Goal: Task Accomplishment & Management: Manage account settings

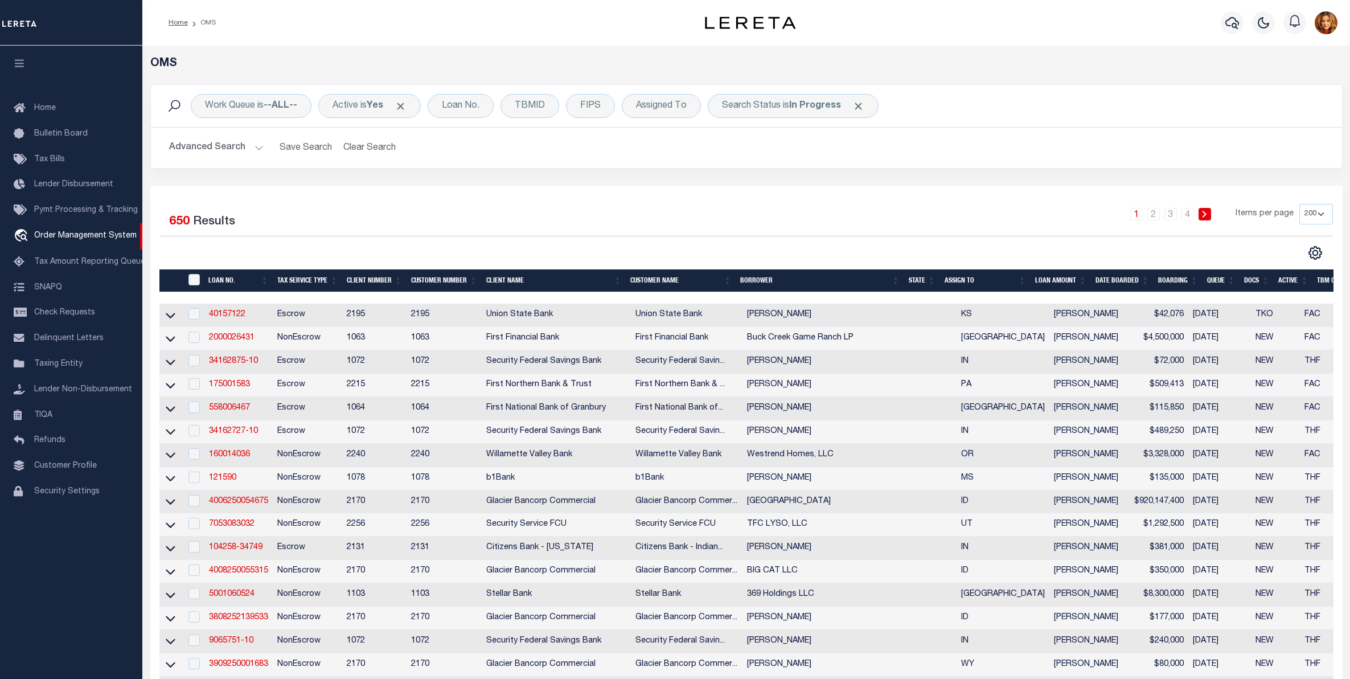
select select "200"
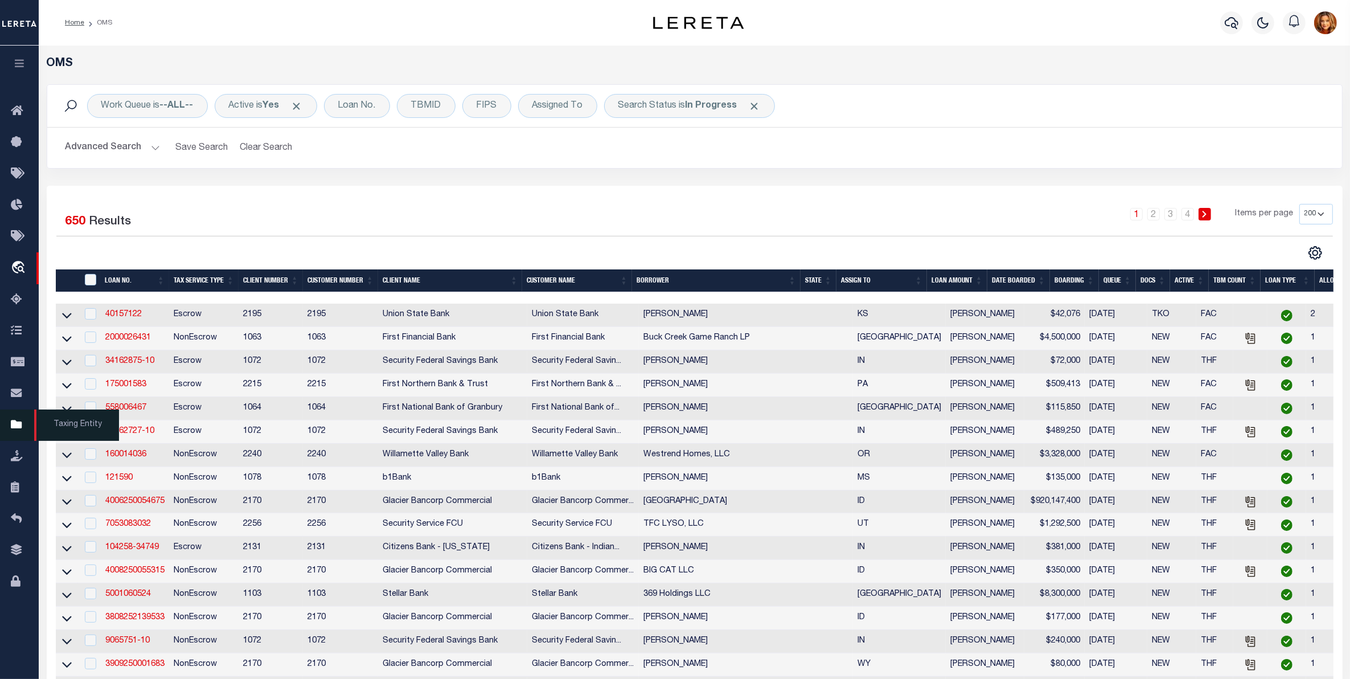
click at [21, 432] on icon at bounding box center [20, 425] width 18 height 14
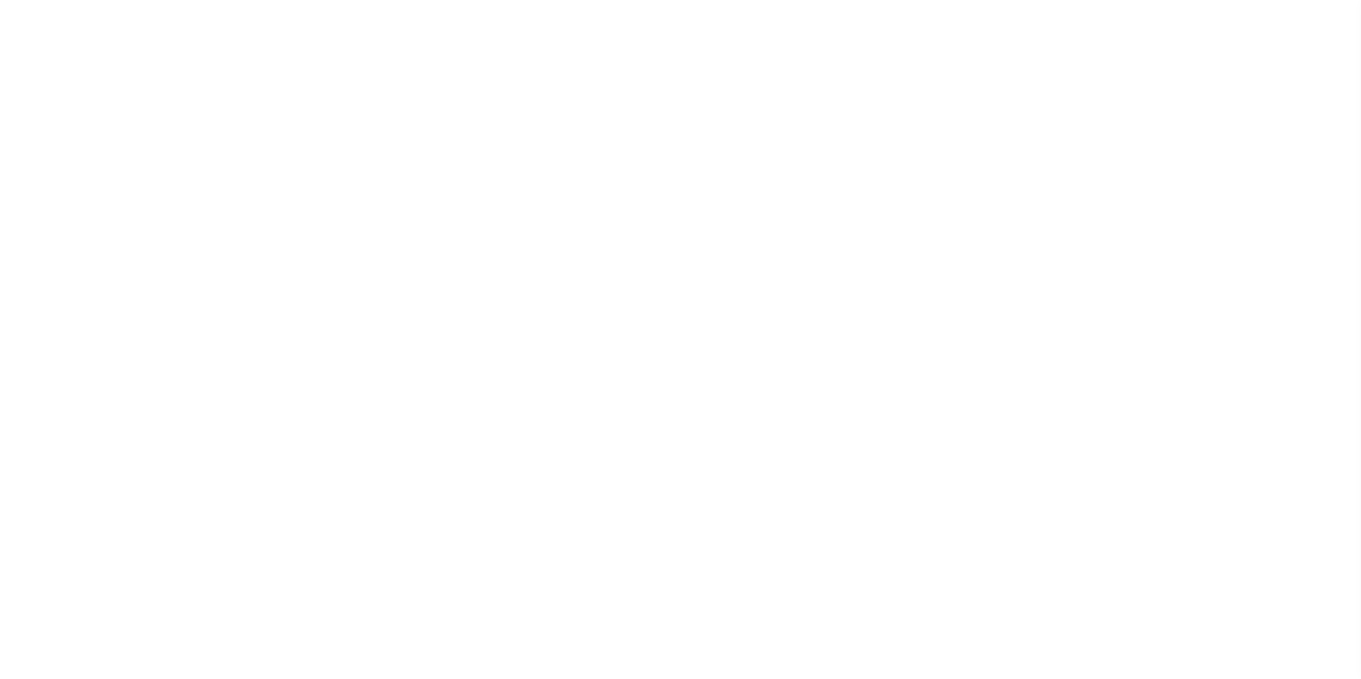
select select "100"
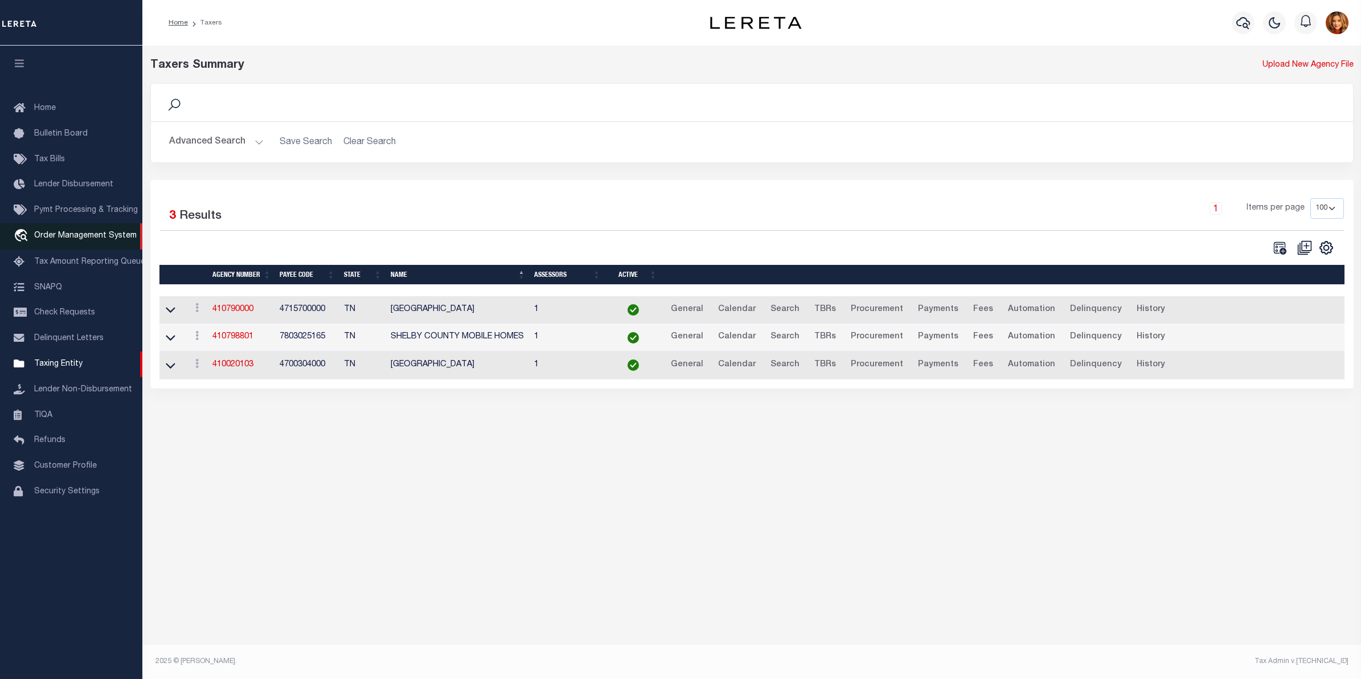
click at [76, 243] on link "travel_explore Order Management System" at bounding box center [71, 236] width 142 height 26
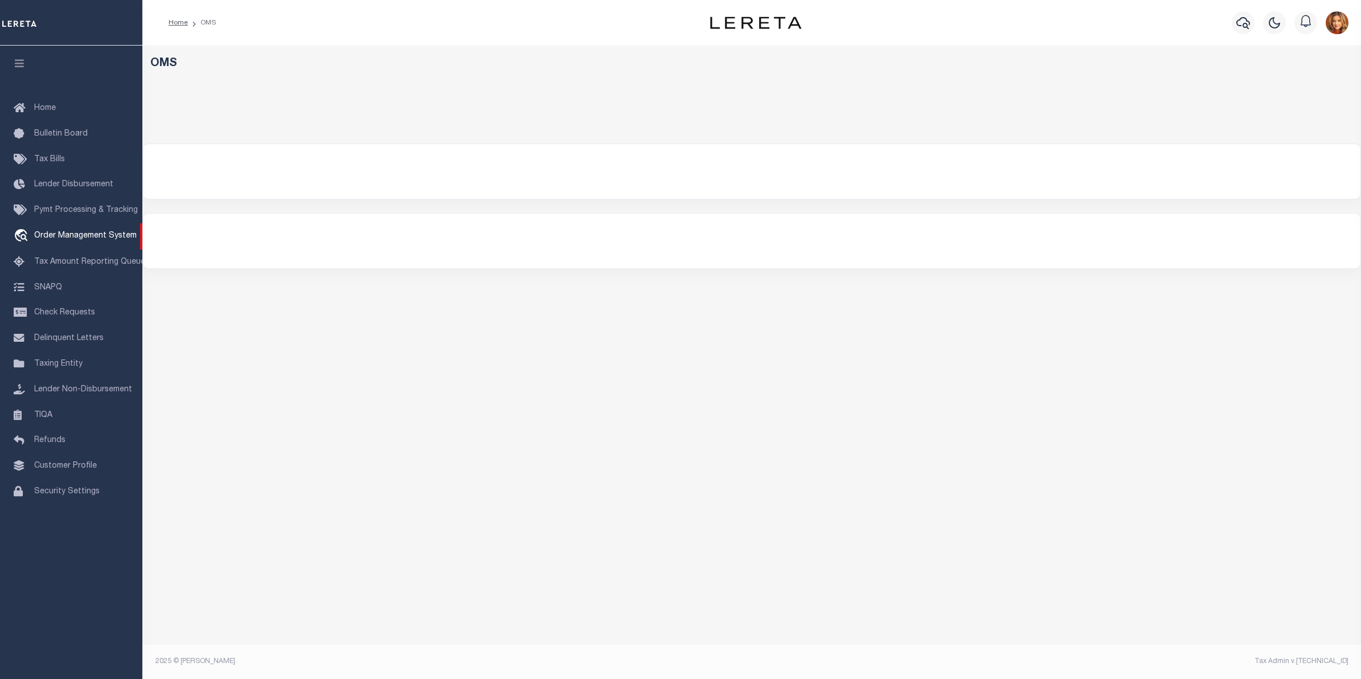
select select
select select "200"
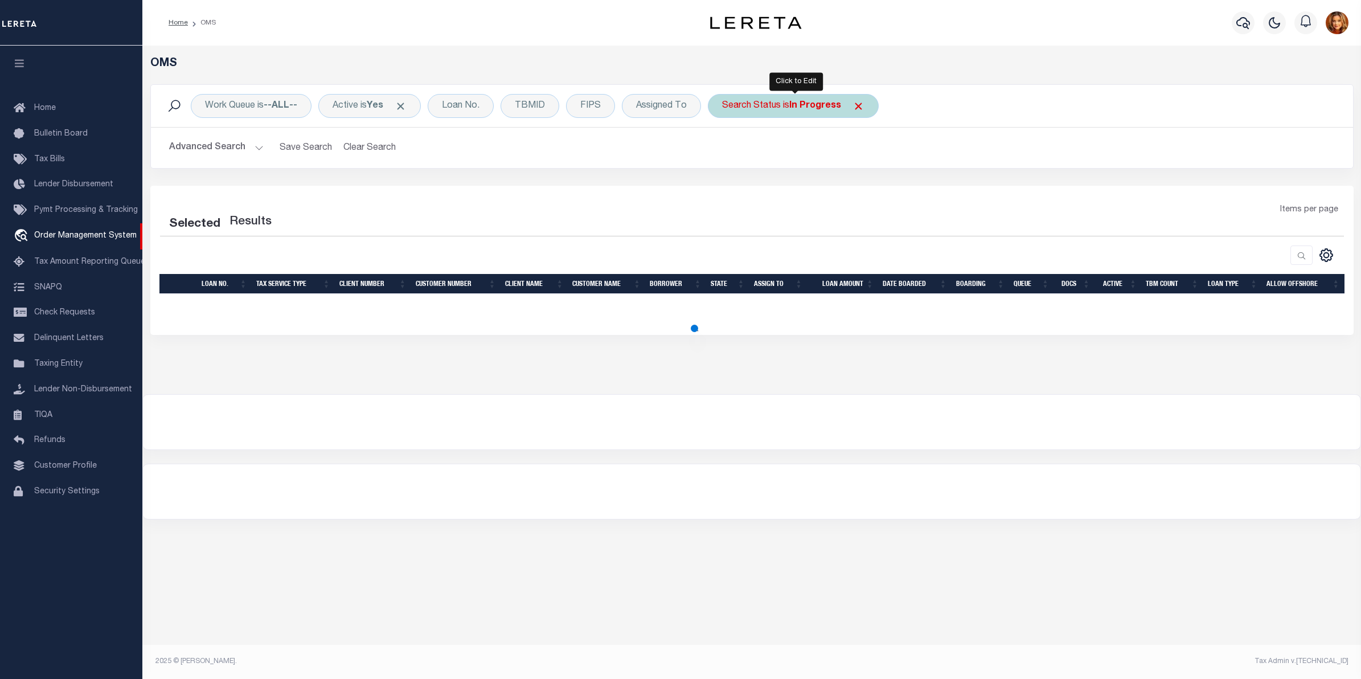
click at [829, 105] on b "In Progress" at bounding box center [815, 105] width 52 height 9
select select "IP"
select select "200"
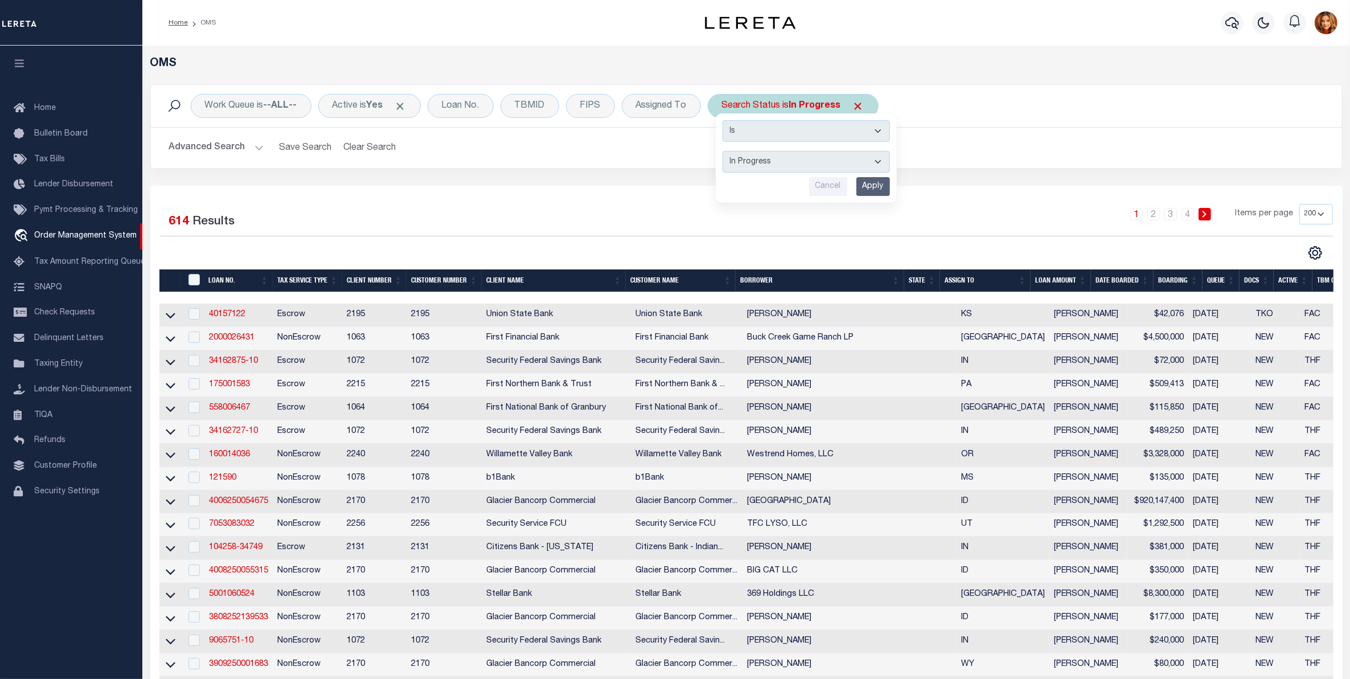
click at [759, 164] on select "Automated Search Bad Parcel Complete Duplicate Parcel High Dollar Reporting In …" at bounding box center [806, 162] width 167 height 22
select select "BP"
click at [725, 152] on select "Automated Search Bad Parcel Complete Duplicate Parcel High Dollar Reporting In …" at bounding box center [806, 162] width 167 height 22
click at [223, 145] on button "Advanced Search" at bounding box center [216, 148] width 95 height 22
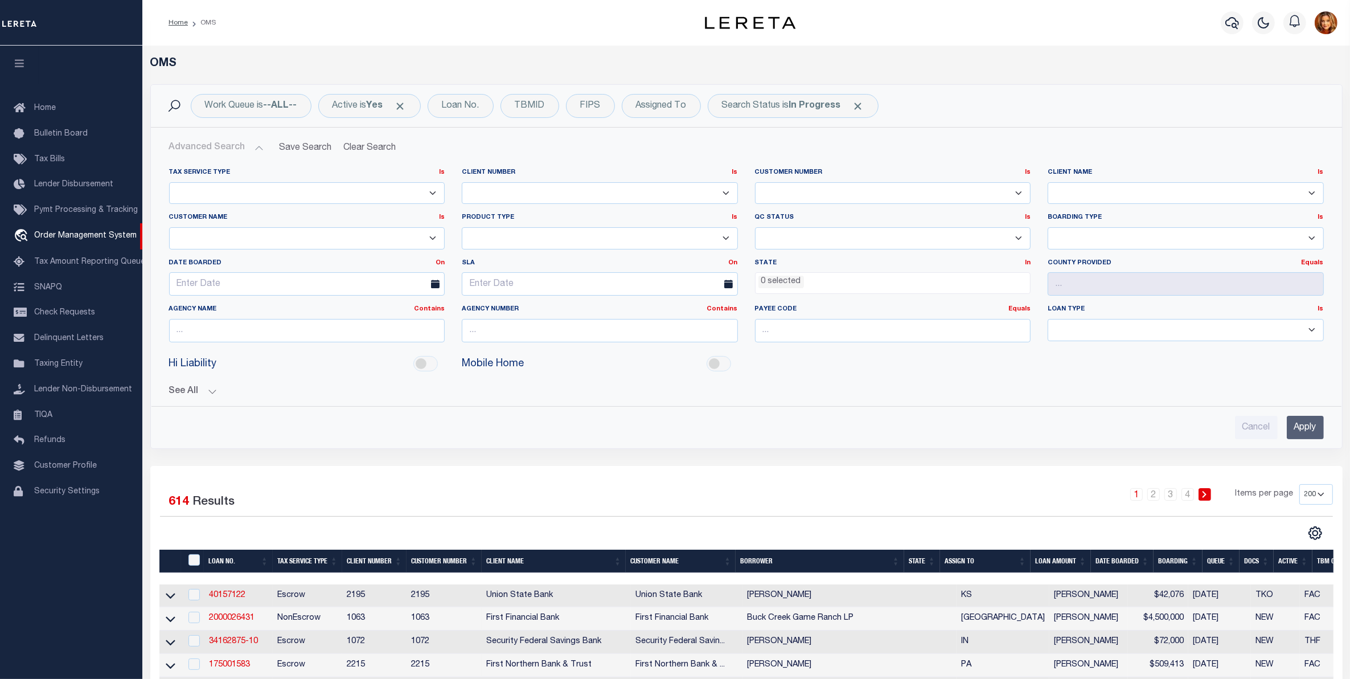
click at [805, 283] on ul "0 selected" at bounding box center [893, 280] width 275 height 15
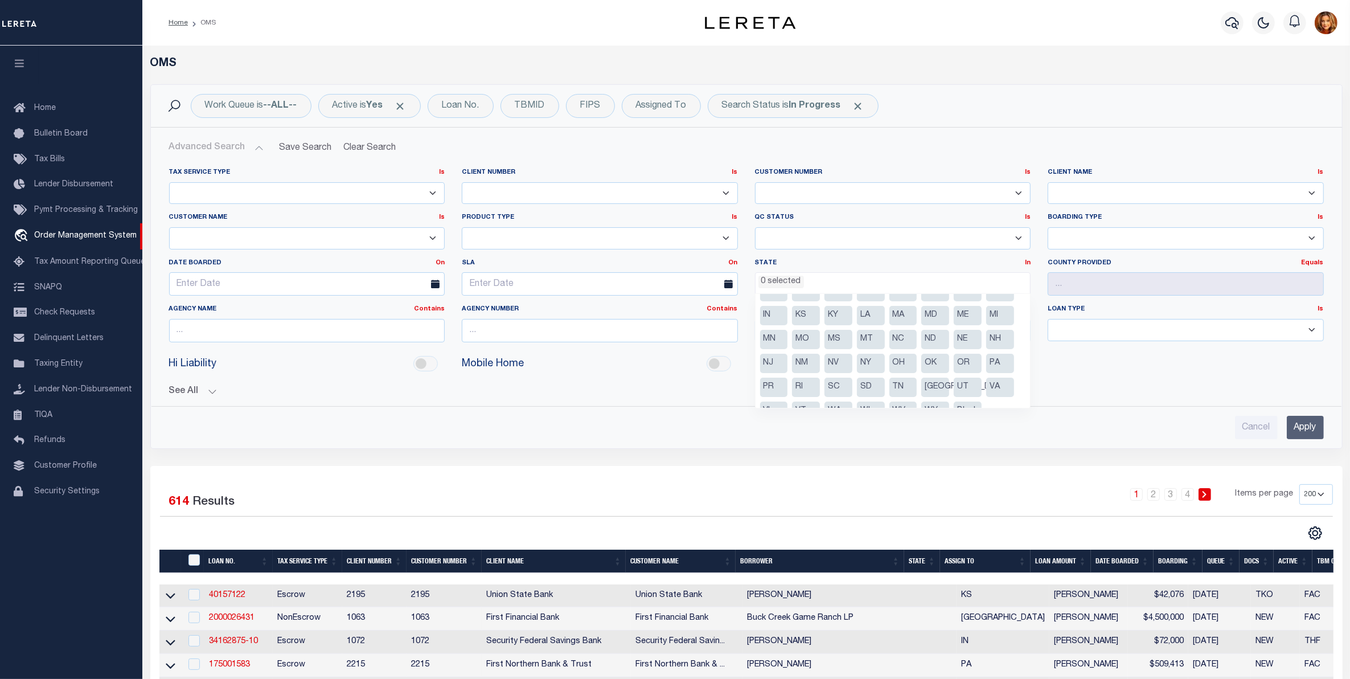
scroll to position [58, 0]
click at [903, 369] on li "TN" at bounding box center [904, 370] width 28 height 19
select select "TN"
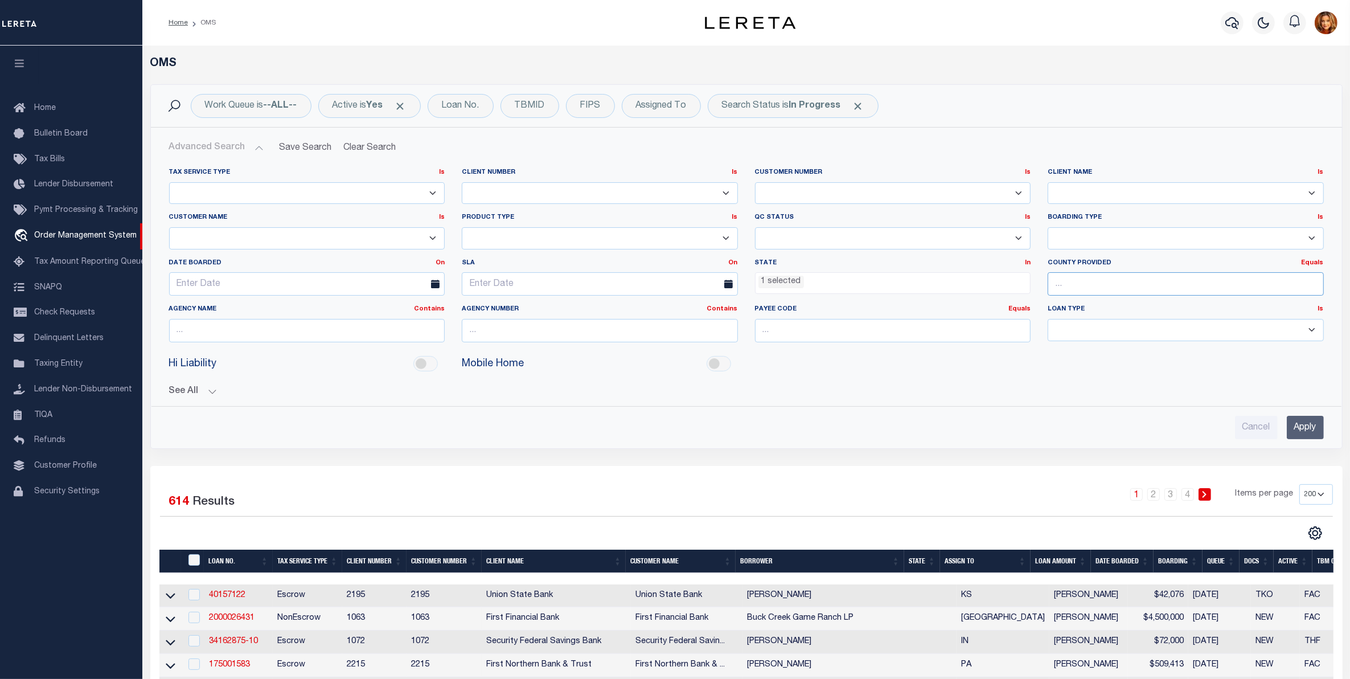
click at [1074, 277] on input "text" at bounding box center [1186, 283] width 276 height 23
click at [1079, 306] on div "Shelby" at bounding box center [1186, 306] width 276 height 18
type input "Shelby"
click at [1316, 431] on input "Apply" at bounding box center [1305, 427] width 37 height 23
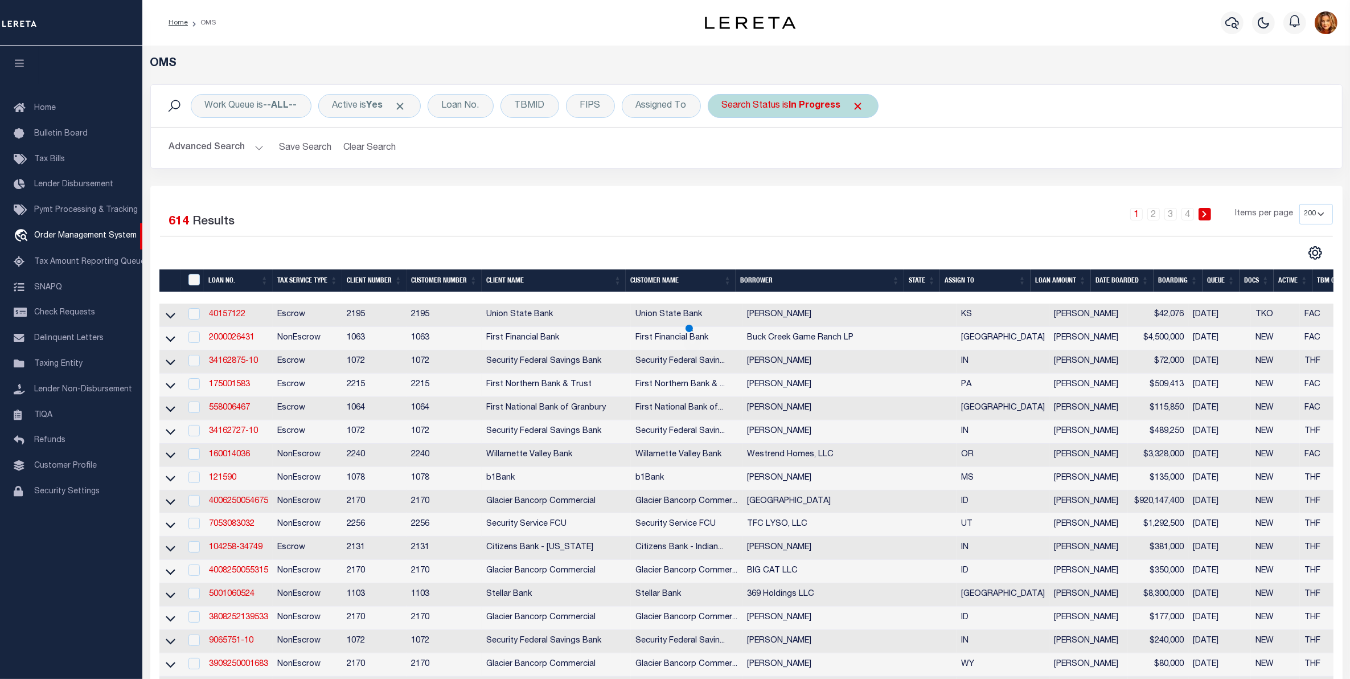
click at [820, 103] on b "In Progress" at bounding box center [815, 105] width 52 height 9
click at [764, 158] on select "Automated Search Bad Parcel Complete Duplicate Parcel High Dollar Reporting In …" at bounding box center [806, 162] width 167 height 22
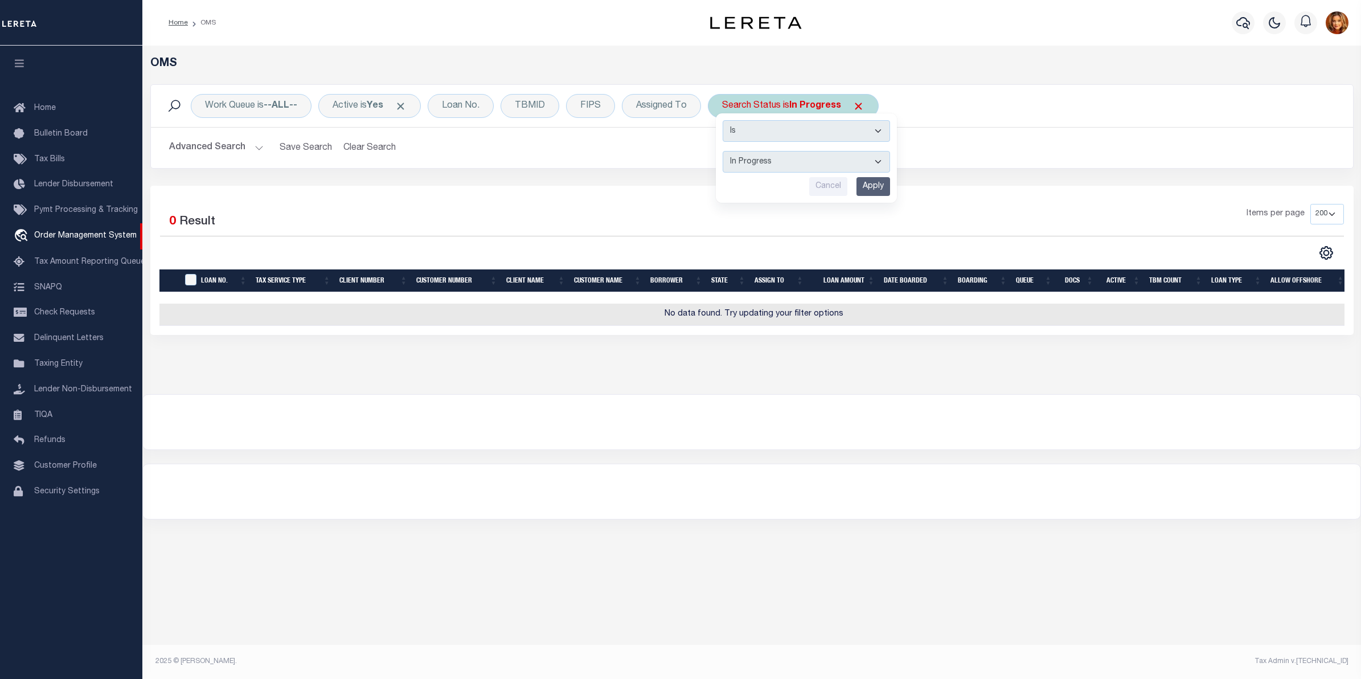
select select "BP"
click at [725, 152] on select "Automated Search Bad Parcel Complete Duplicate Parcel High Dollar Reporting In …" at bounding box center [806, 162] width 167 height 22
click at [881, 186] on input "Apply" at bounding box center [874, 186] width 34 height 19
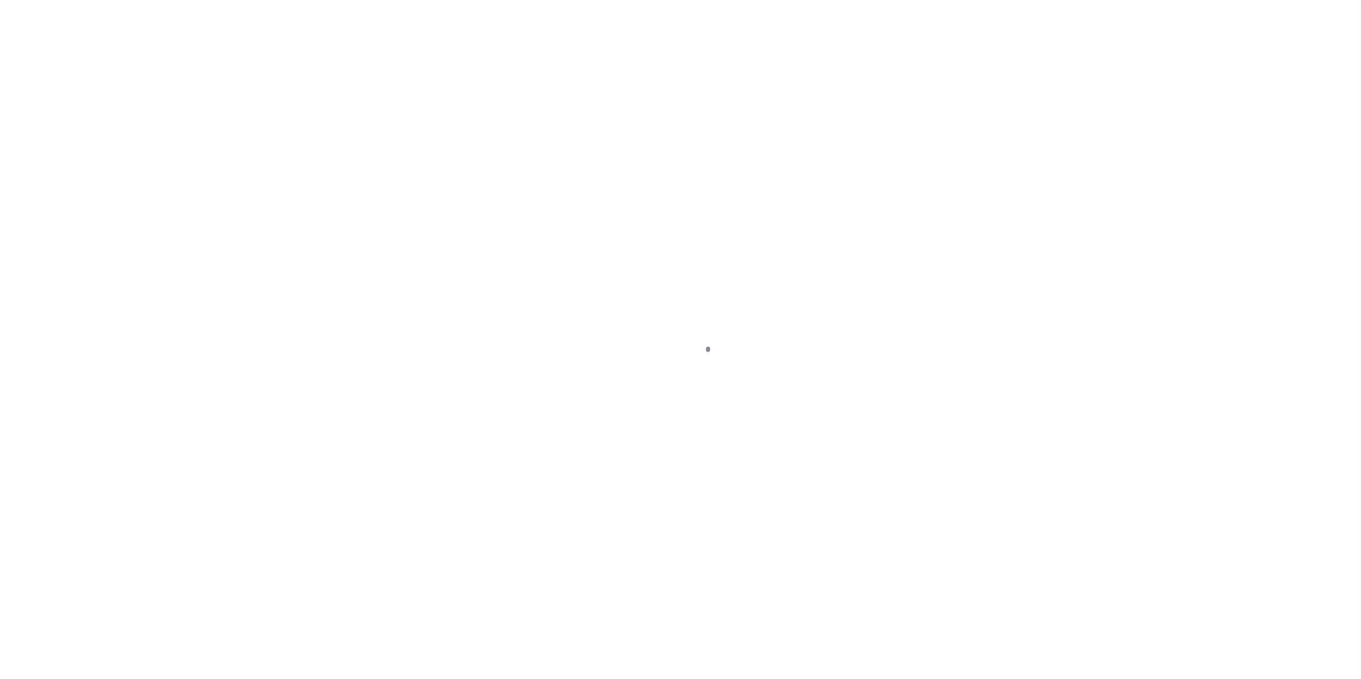
select select "100"
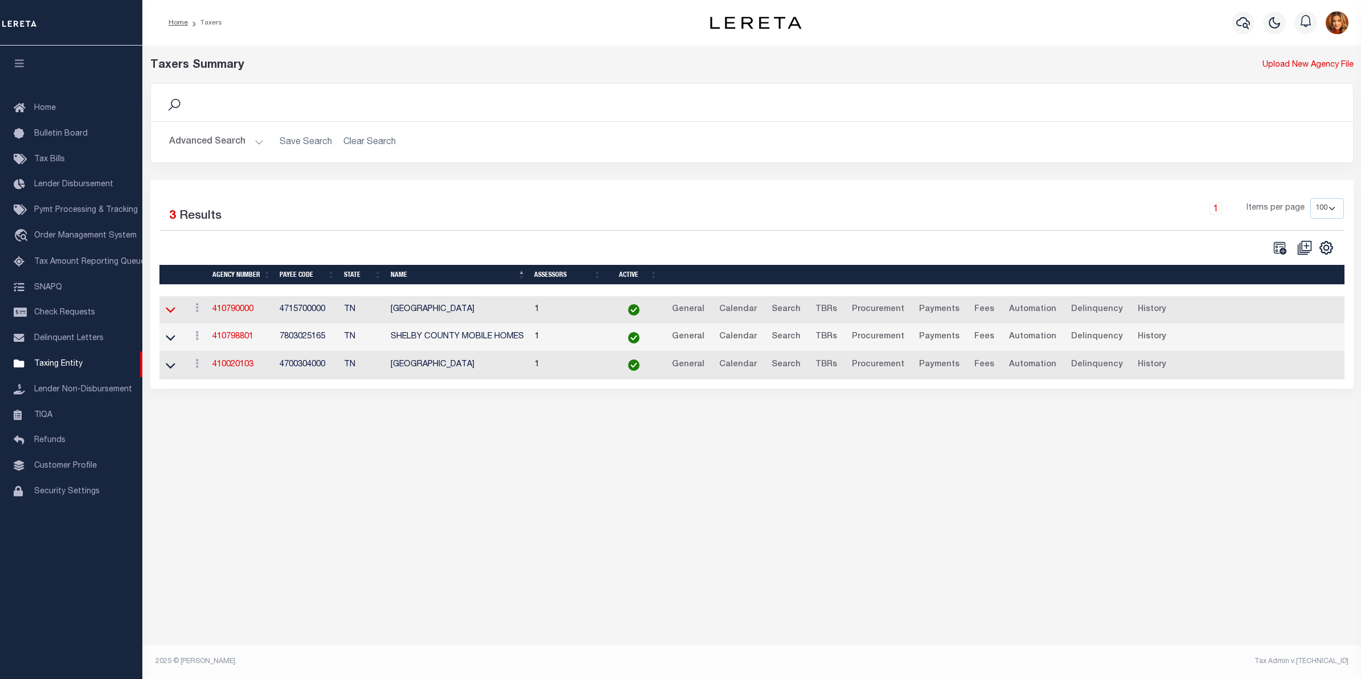
click at [169, 309] on icon at bounding box center [171, 310] width 10 height 12
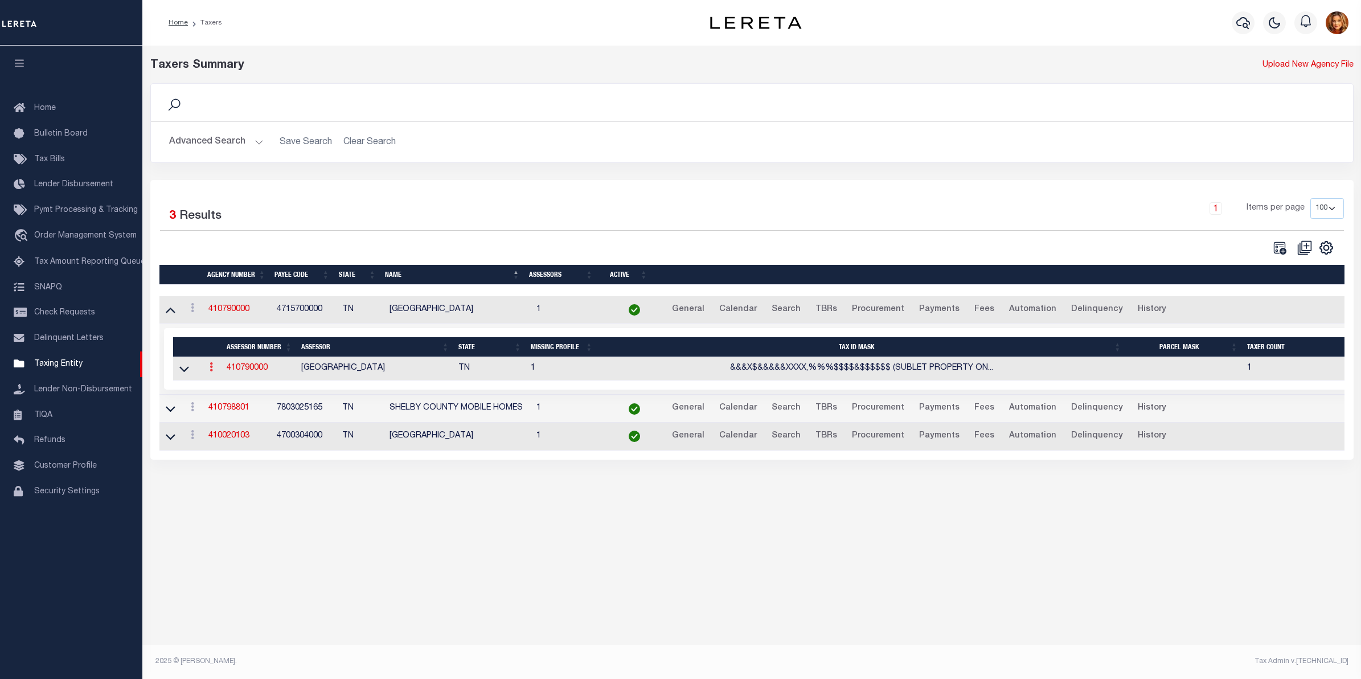
click at [212, 371] on icon at bounding box center [211, 366] width 3 height 9
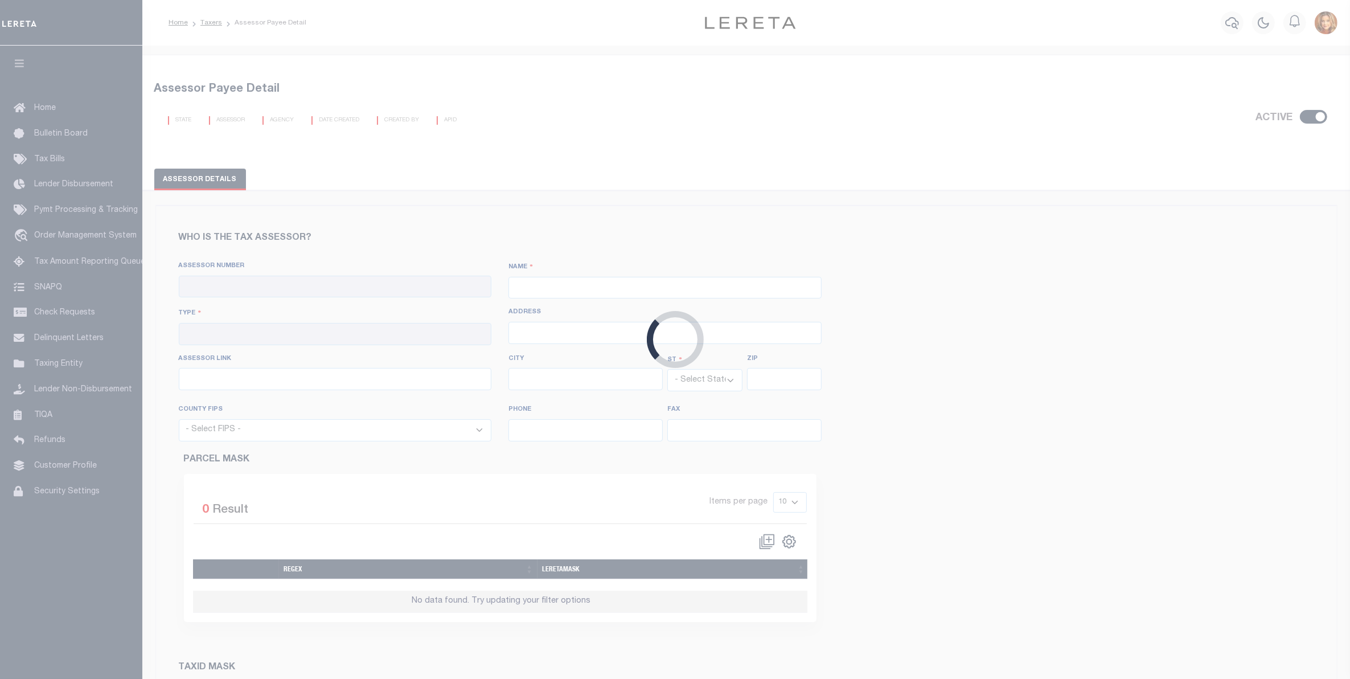
checkbox input "true"
type input "410790000"
type input "[GEOGRAPHIC_DATA]"
type input "00 - County"
type input "[STREET_ADDRESS]"
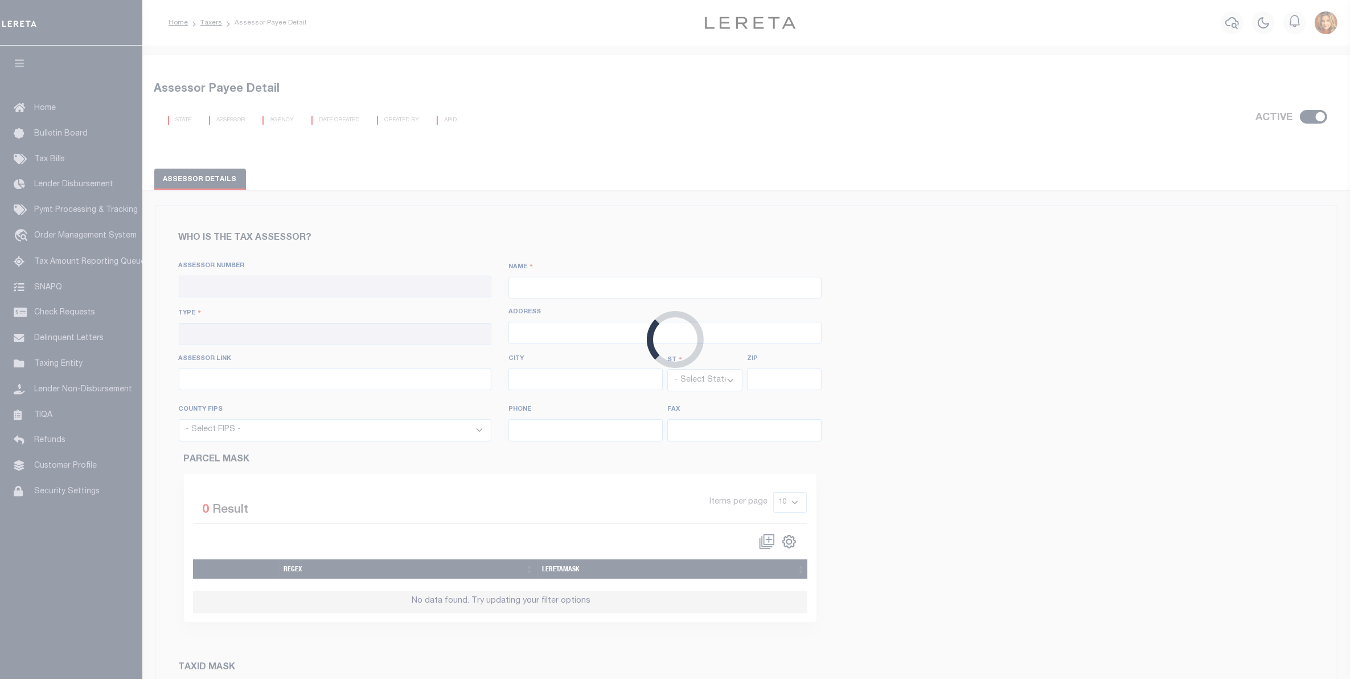
type input "[URL][DOMAIN_NAME]"
type input "[GEOGRAPHIC_DATA]"
select select "TN"
type input "38103"
select select "47157"
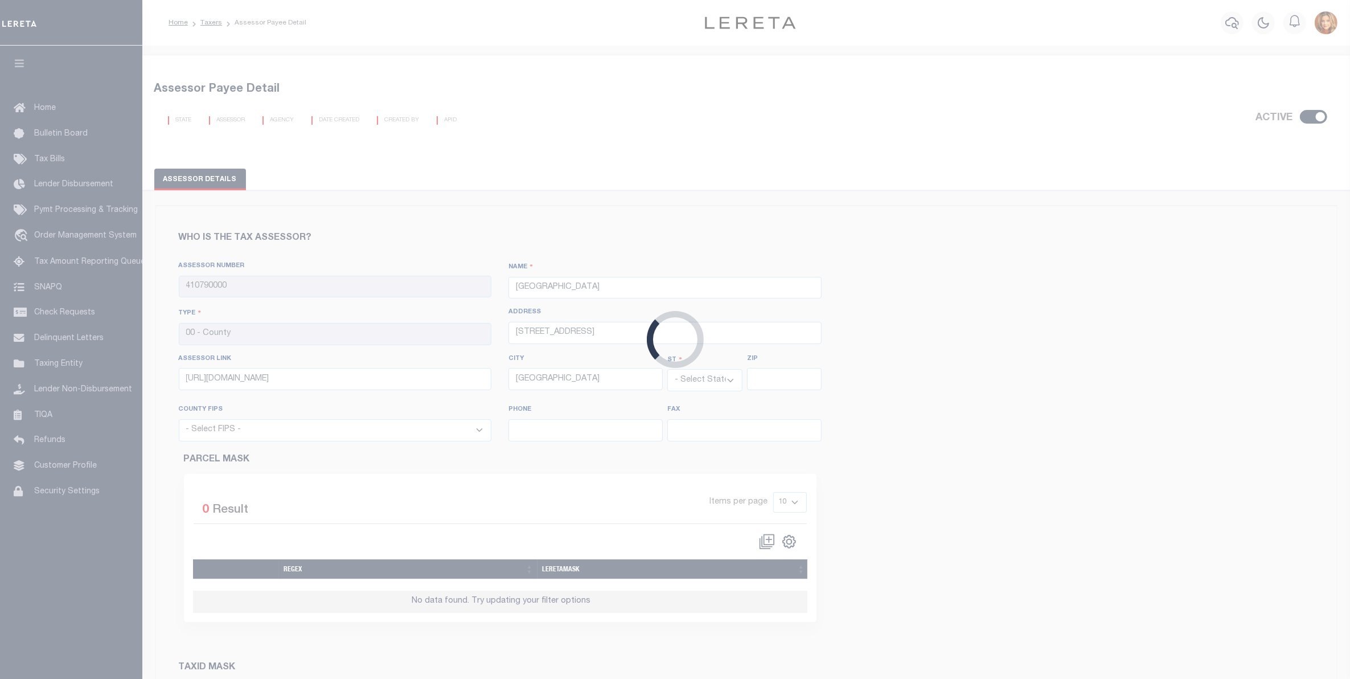
type input "[PHONE_NUMBER]"
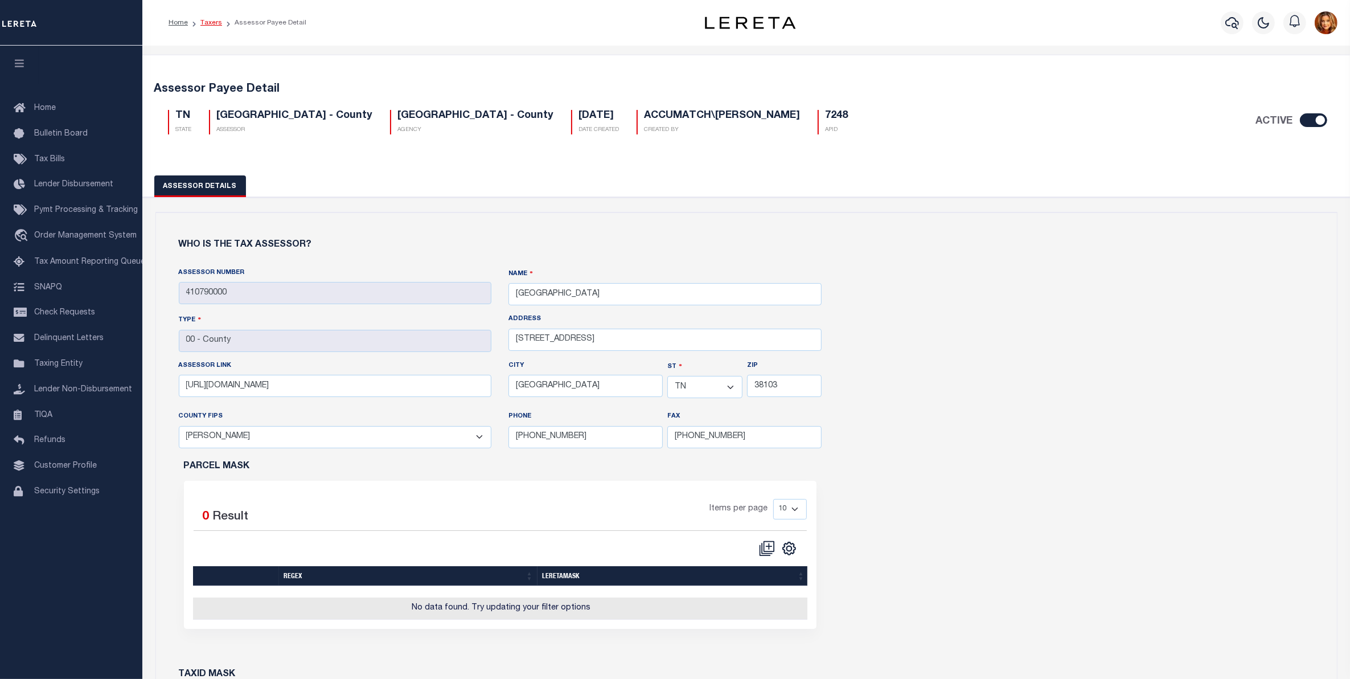
click at [214, 23] on link "Taxers" at bounding box center [211, 22] width 22 height 7
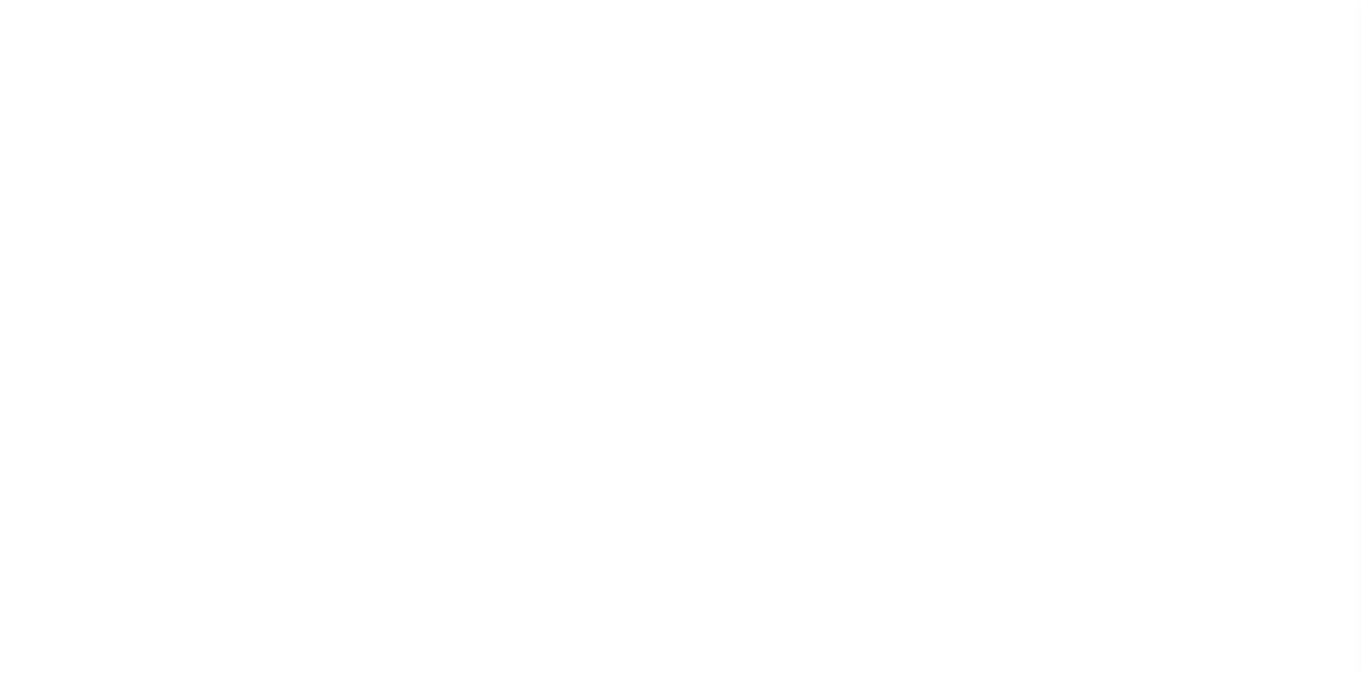
select select "100"
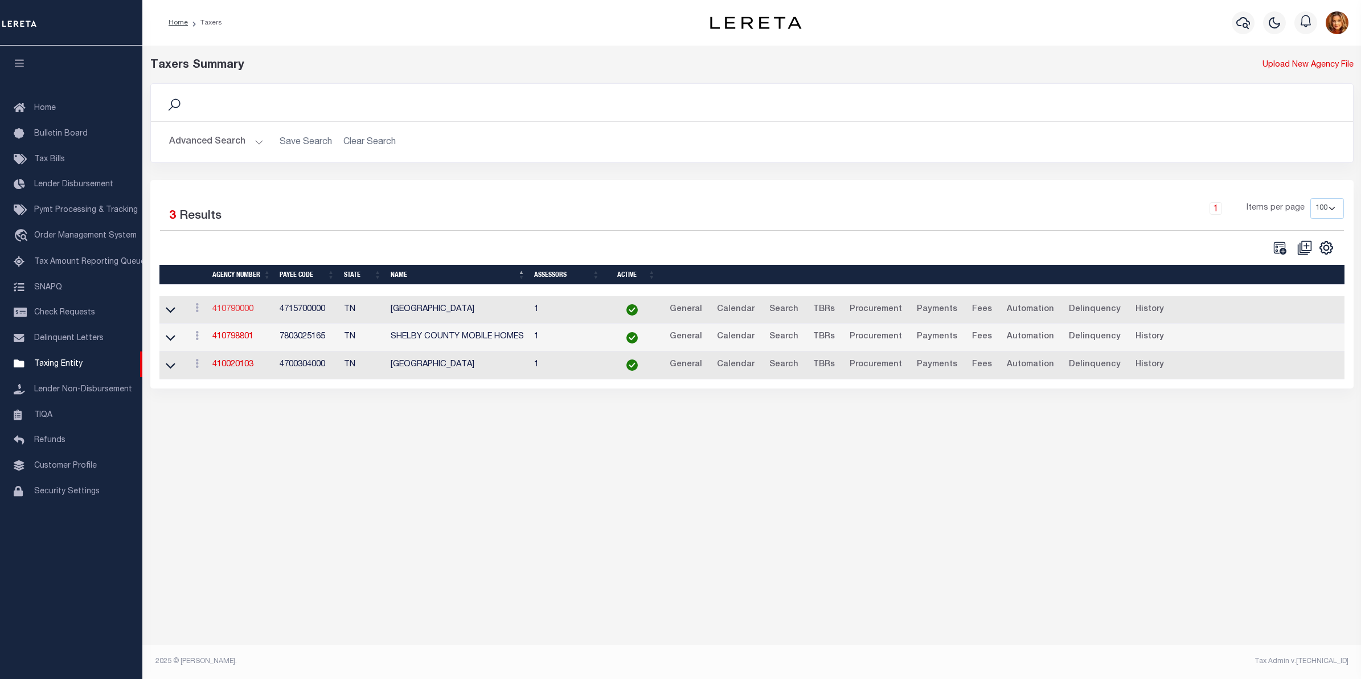
click at [229, 311] on link "410790000" at bounding box center [232, 309] width 41 height 8
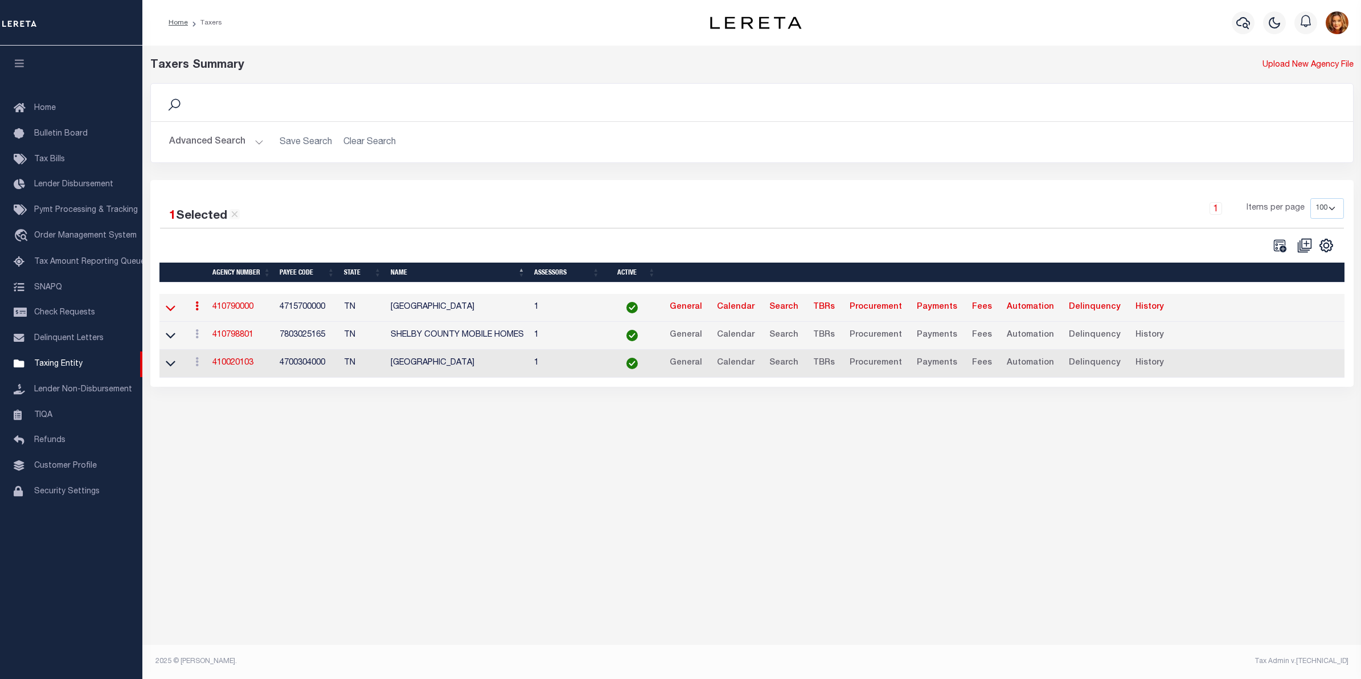
click at [169, 305] on icon at bounding box center [171, 308] width 10 height 12
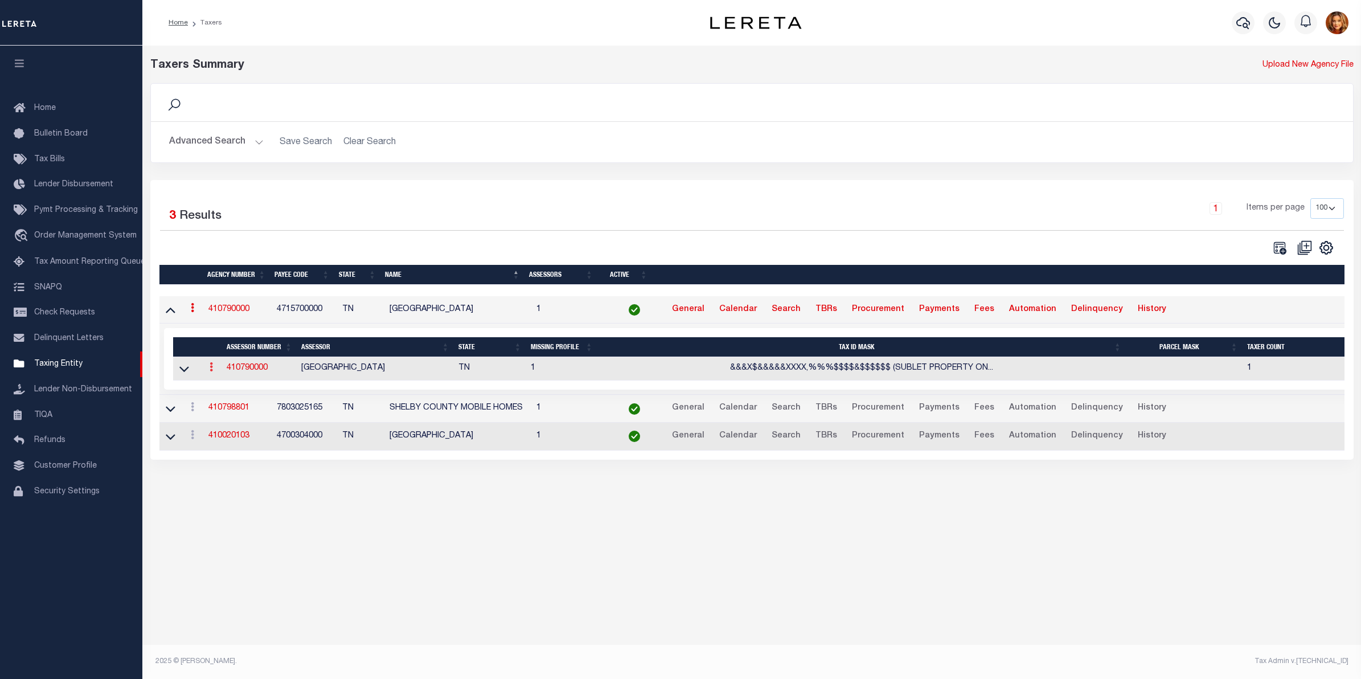
click at [208, 371] on link at bounding box center [211, 368] width 13 height 9
click at [230, 389] on link "View" at bounding box center [232, 385] width 52 height 19
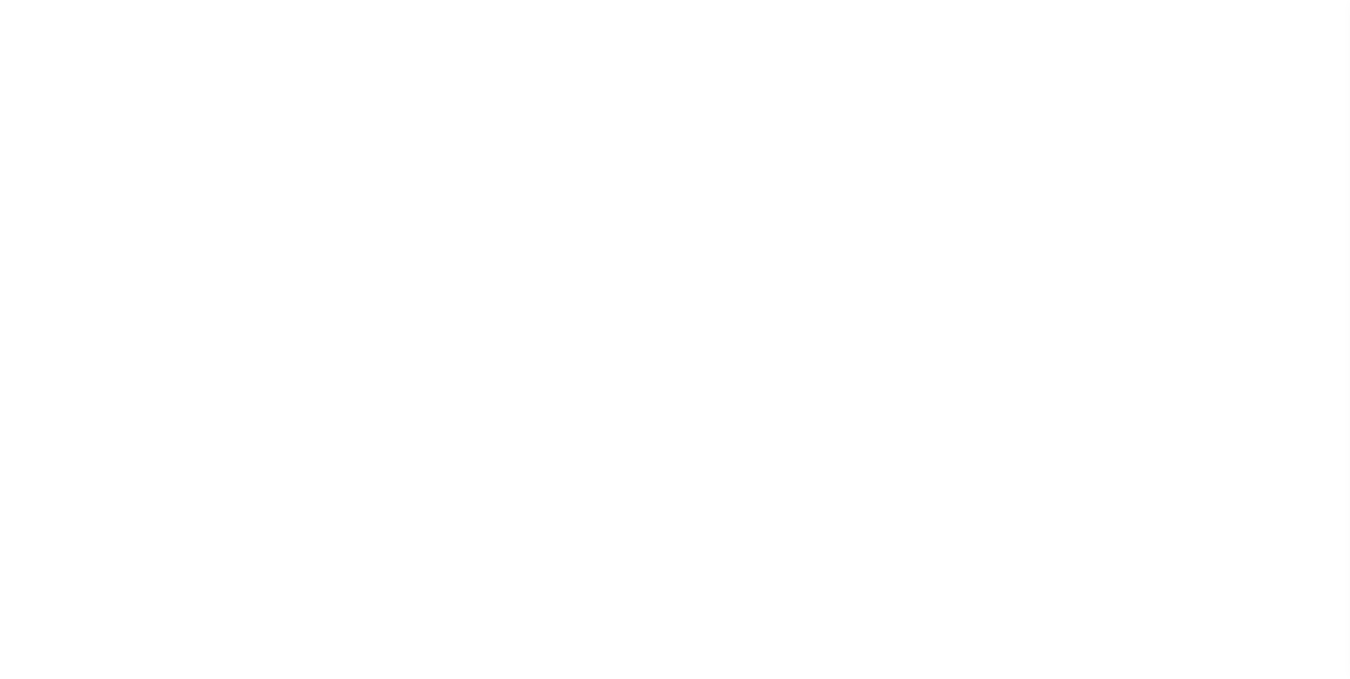
select select
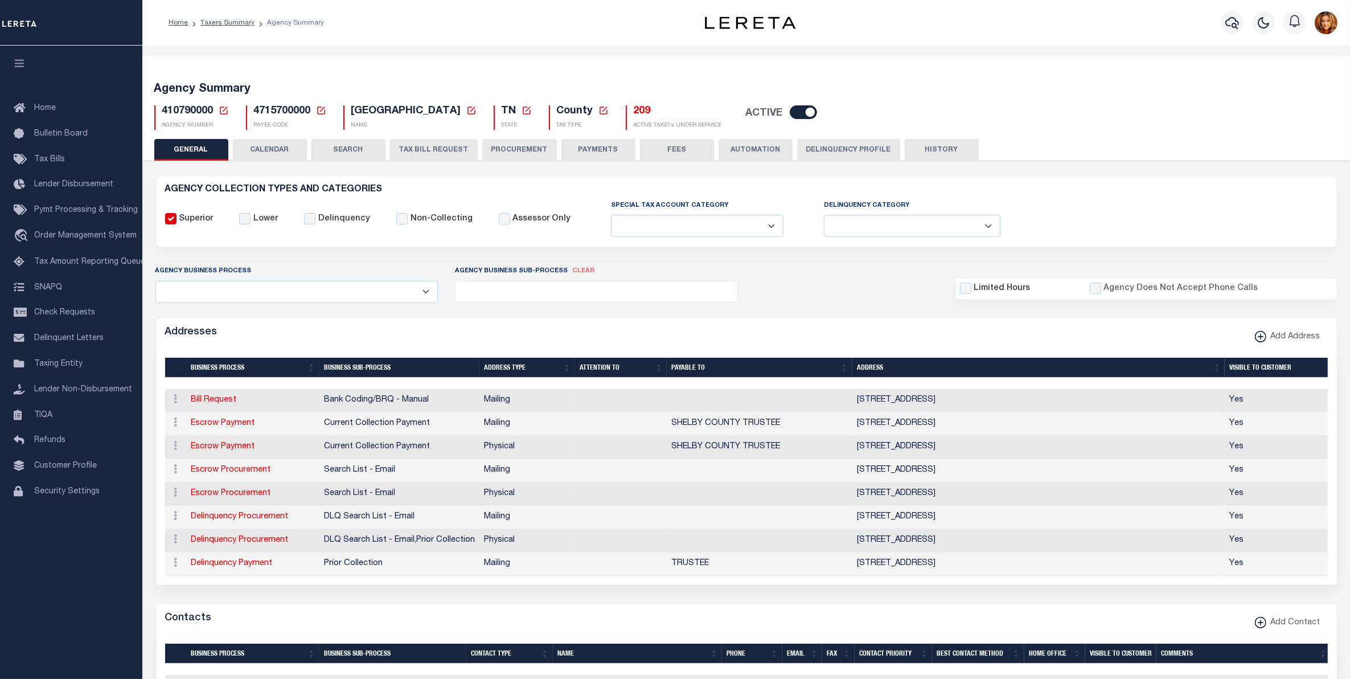
click at [267, 139] on button "CALENDAR" at bounding box center [270, 150] width 74 height 22
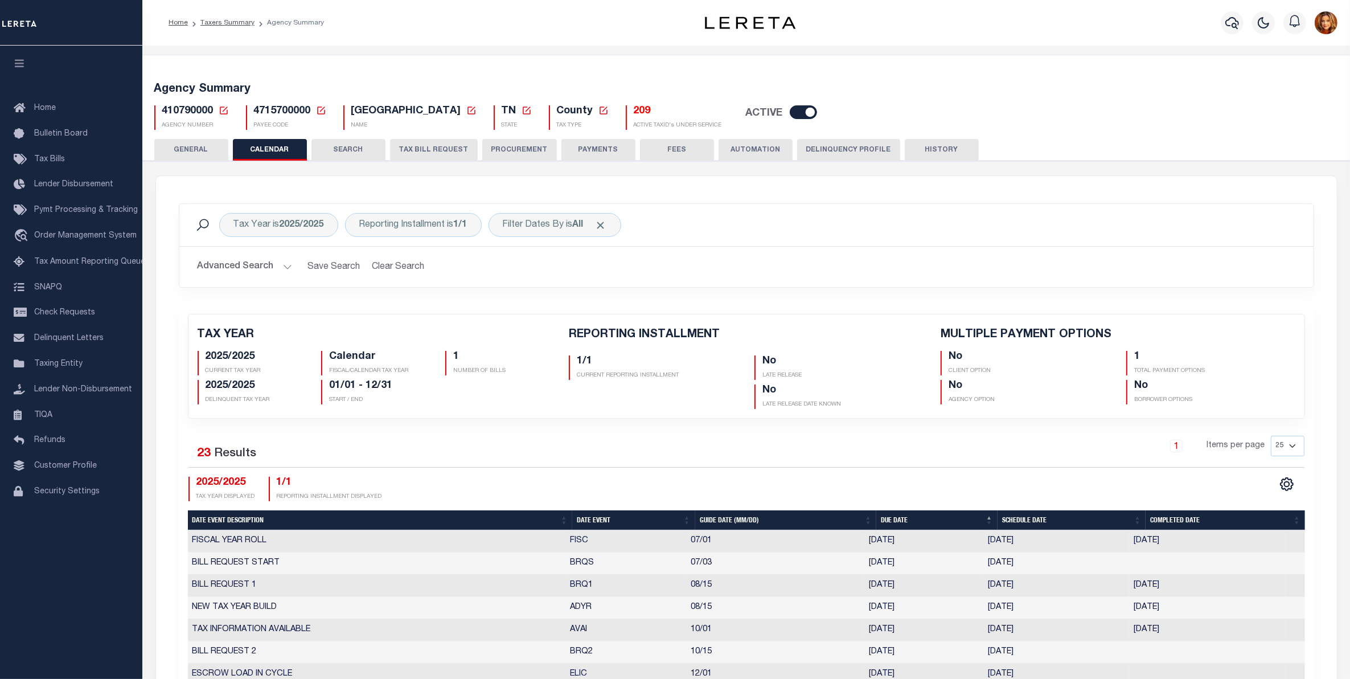
checkbox input "false"
type input "1"
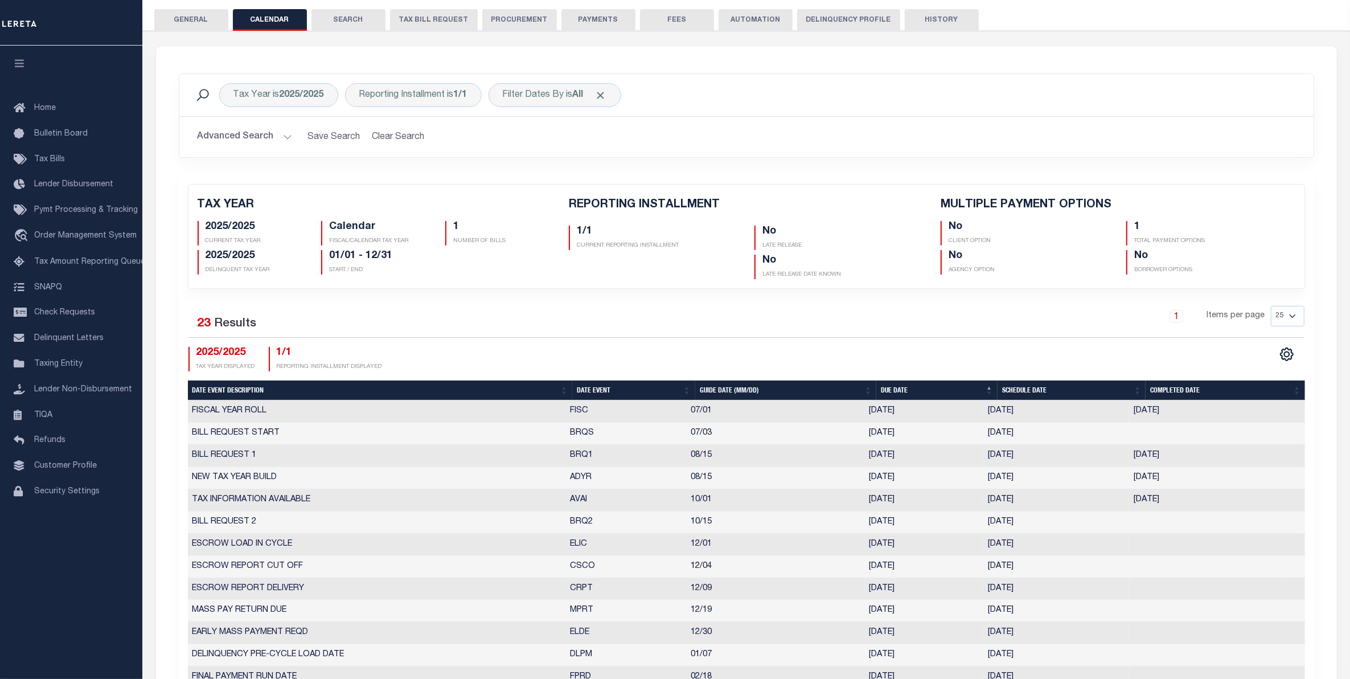
scroll to position [285, 0]
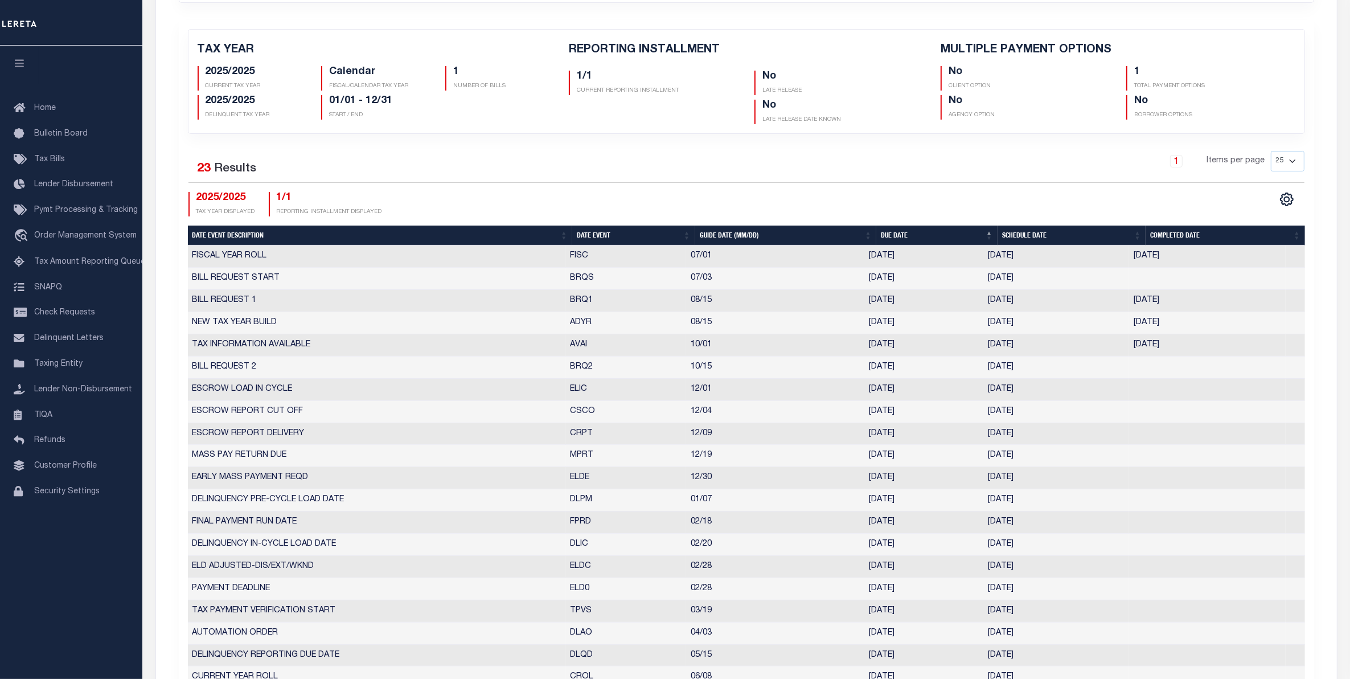
click at [591, 231] on th "Date Event" at bounding box center [633, 236] width 123 height 20
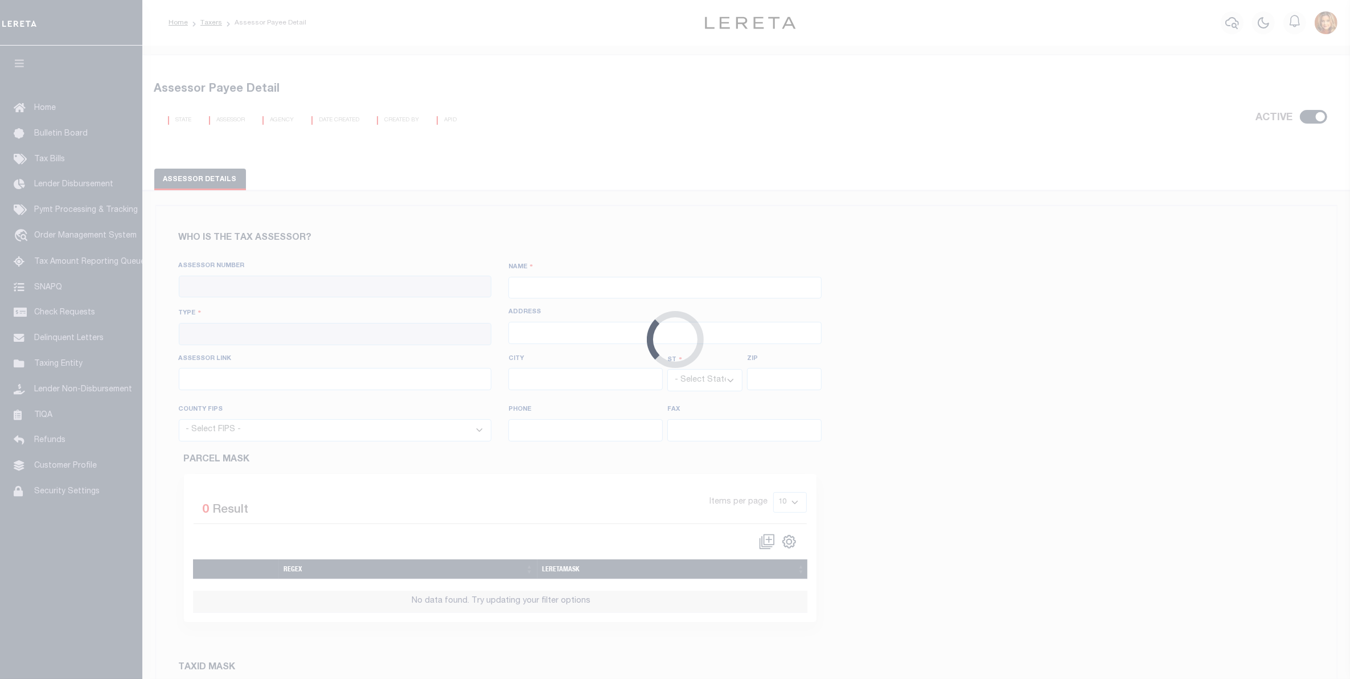
checkbox input "true"
type input "410790000"
type input "[GEOGRAPHIC_DATA]"
type input "00 - County"
type input "[STREET_ADDRESS]"
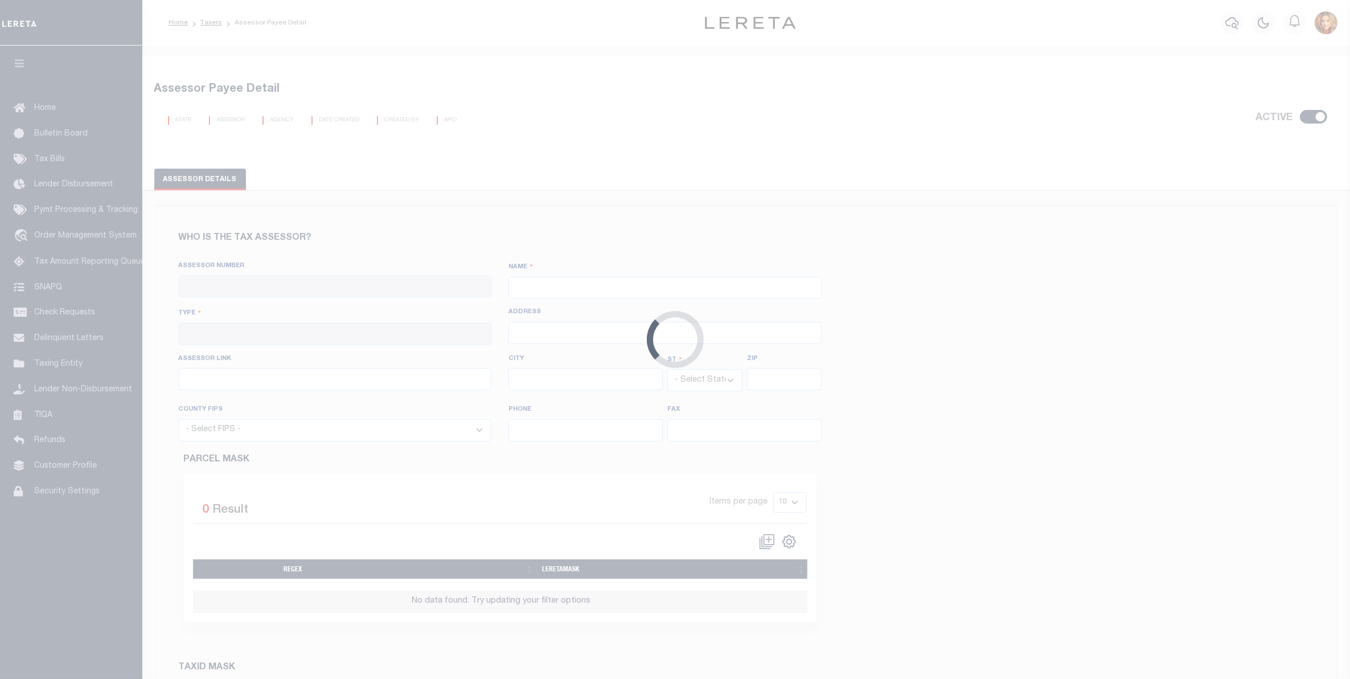
type input "[URL][DOMAIN_NAME]"
type input "[GEOGRAPHIC_DATA]"
select select "TN"
type input "38103"
select select "47157"
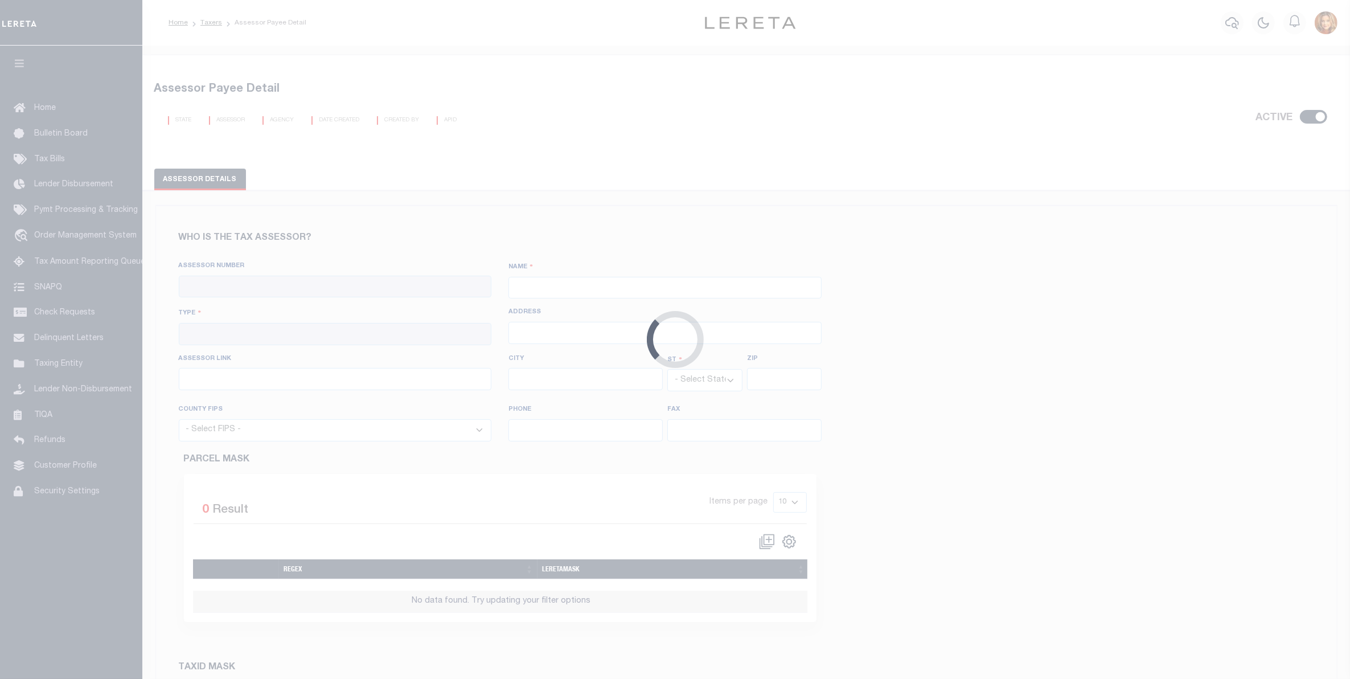
type input "901-222-0200"
type input "901-432-4785"
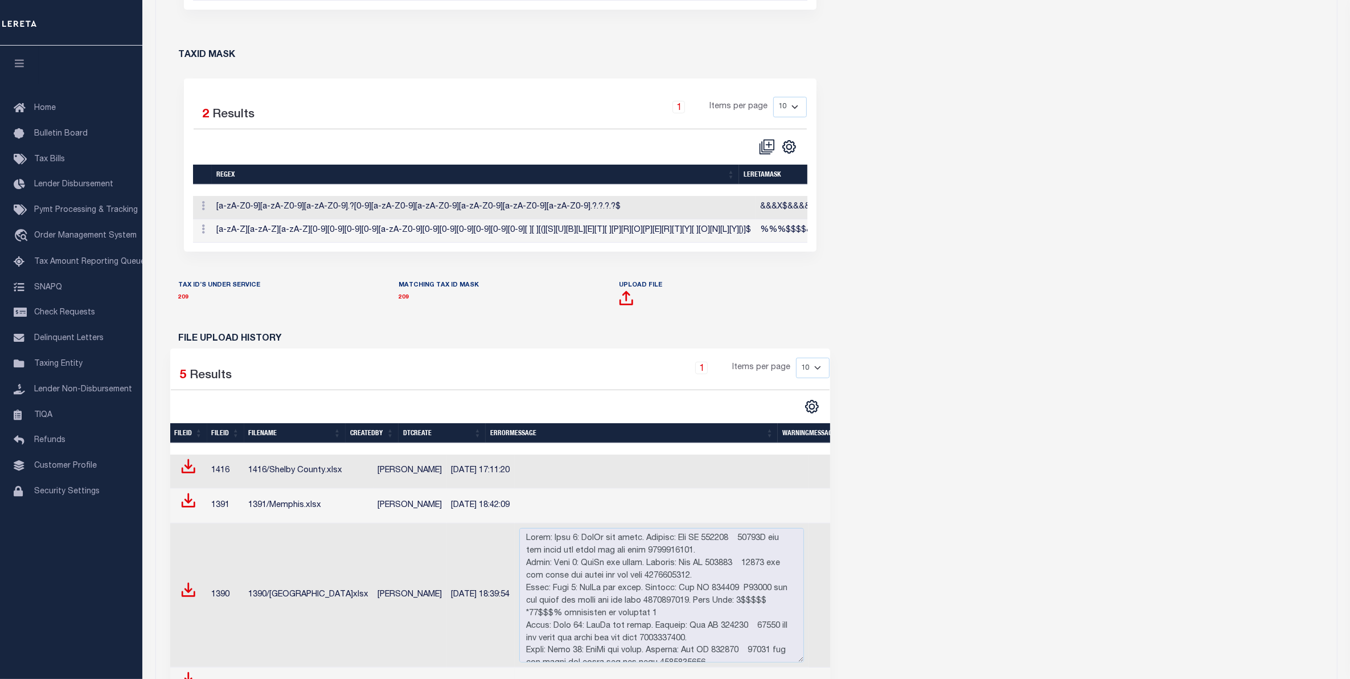
scroll to position [641, 0]
